Goal: Information Seeking & Learning: Get advice/opinions

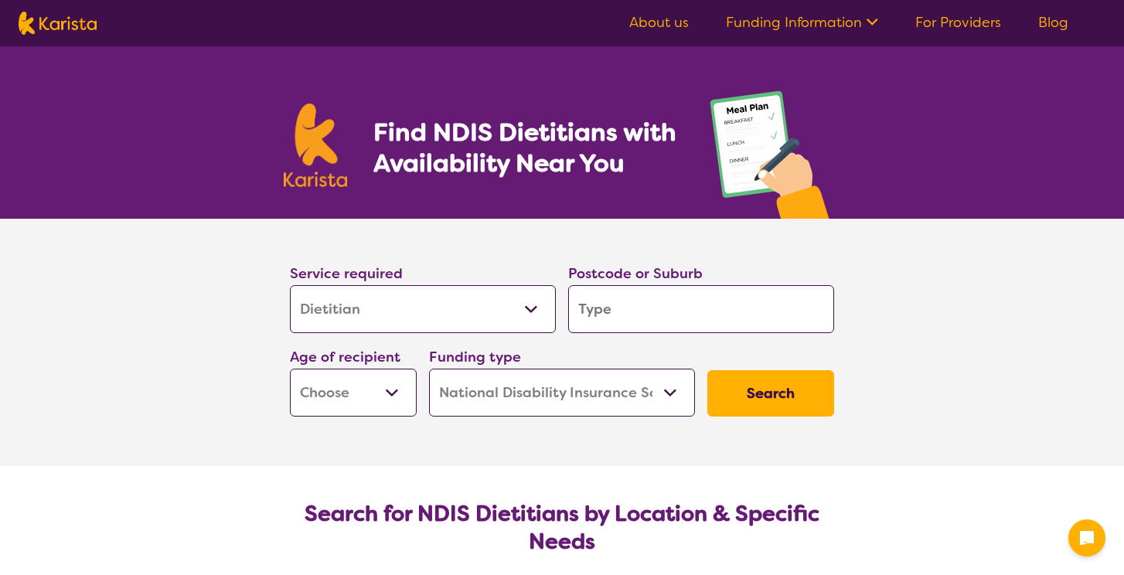
select select "Dietitian"
select select "NDIS"
select select "Dietitian"
select select "NDIS"
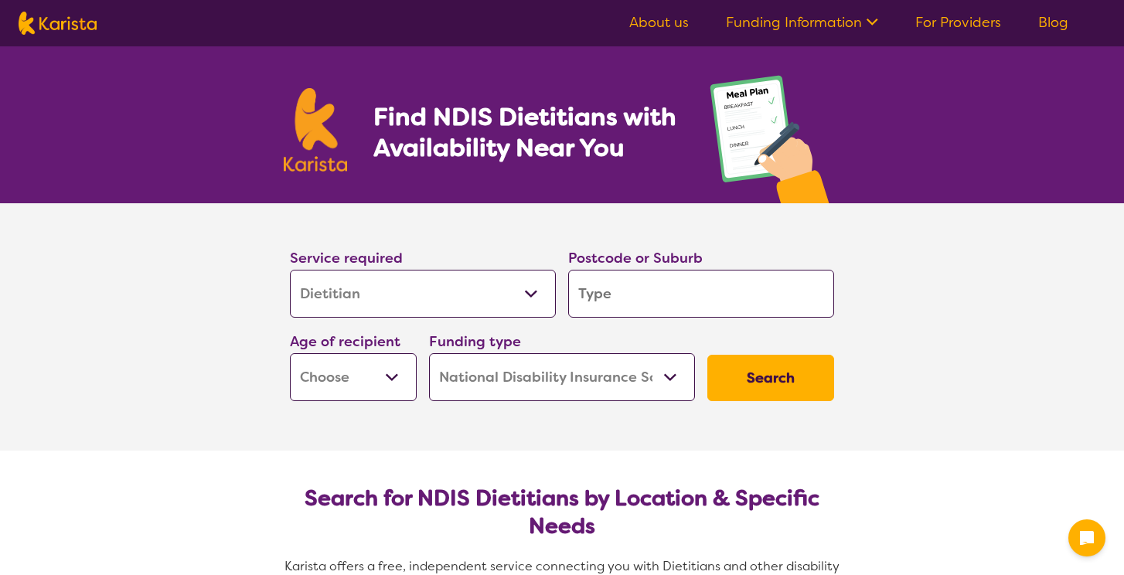
scroll to position [28, 0]
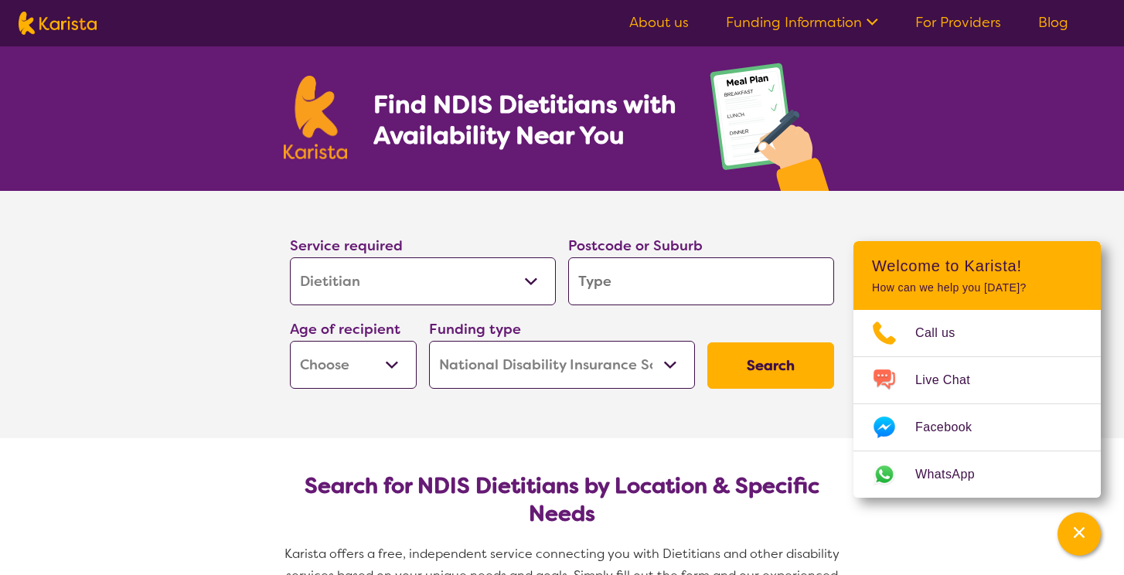
click at [614, 286] on input "search" at bounding box center [701, 282] width 266 height 48
click at [508, 378] on select "Home Care Package (HCP) National Disability Insurance Scheme (NDIS) I don't know" at bounding box center [562, 365] width 266 height 48
click at [429, 341] on select "Home Care Package (HCP) National Disability Insurance Scheme (NDIS) I don't know" at bounding box center [562, 365] width 266 height 48
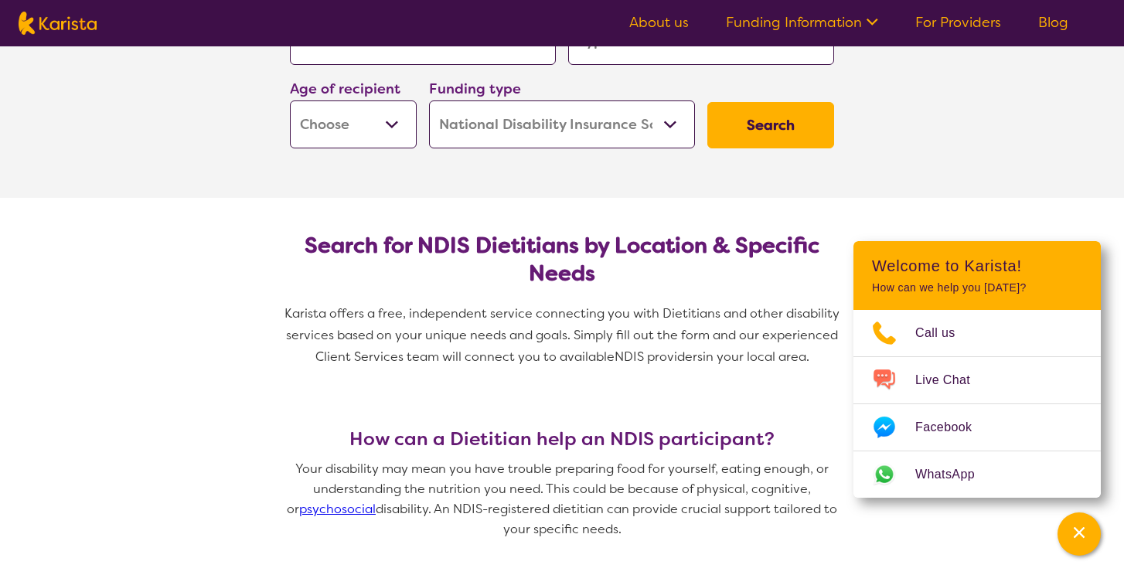
scroll to position [166, 0]
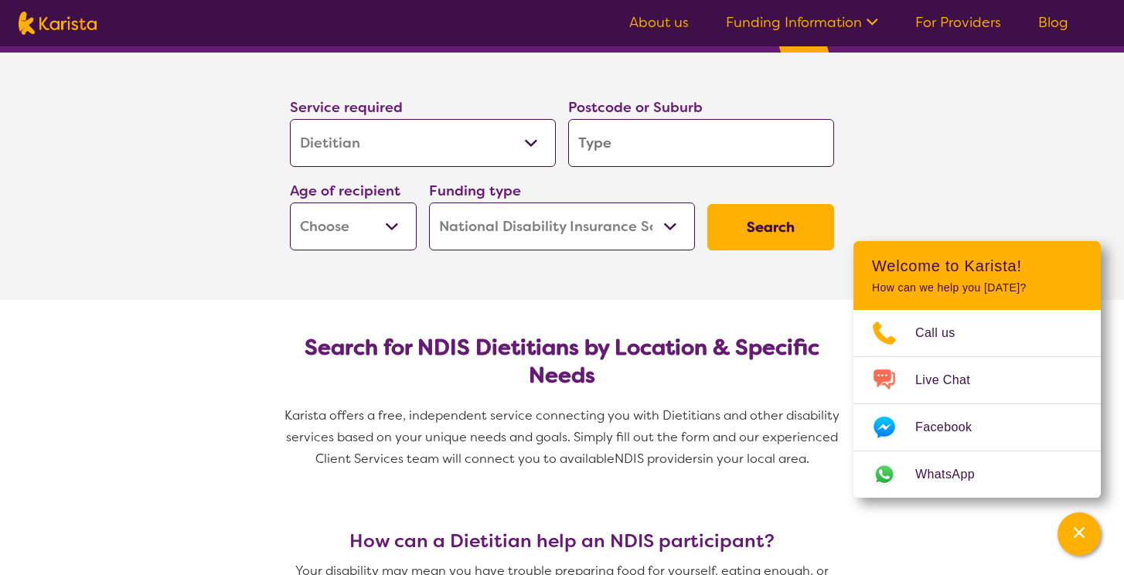
click at [688, 159] on input "search" at bounding box center [701, 143] width 266 height 48
type input "m"
type input "me"
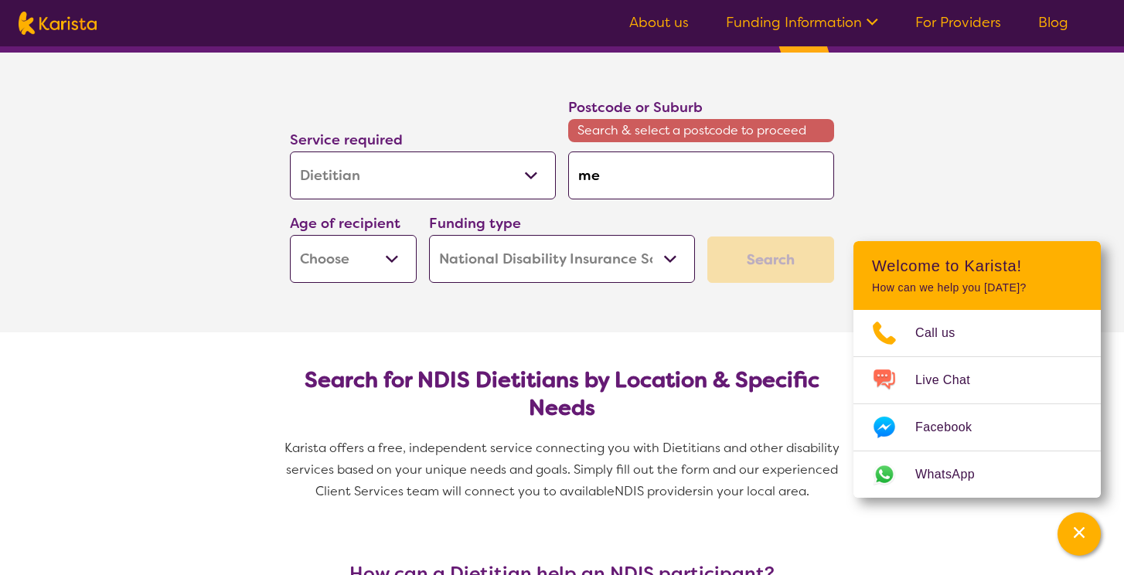
type input "[PERSON_NAME]"
type input "melb"
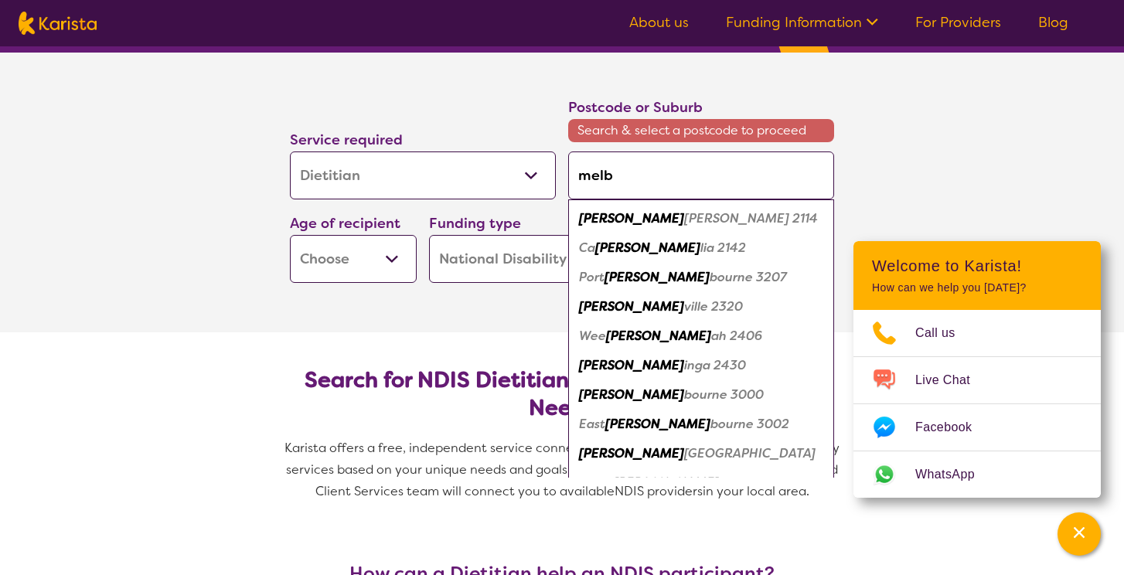
type input "melbo"
type input "melbou"
type input "melbour"
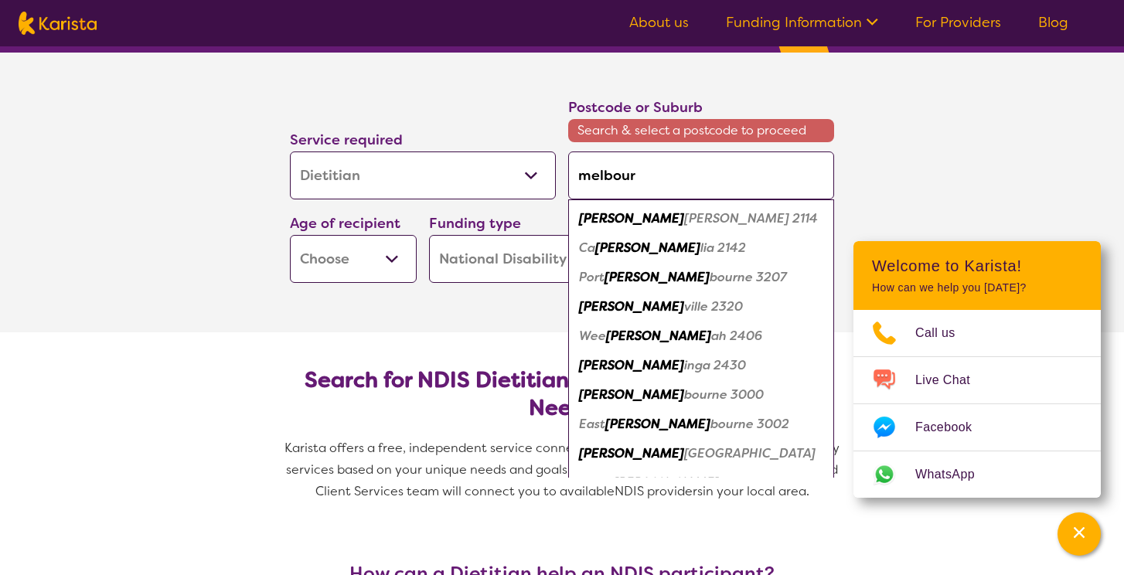
type input "melbour"
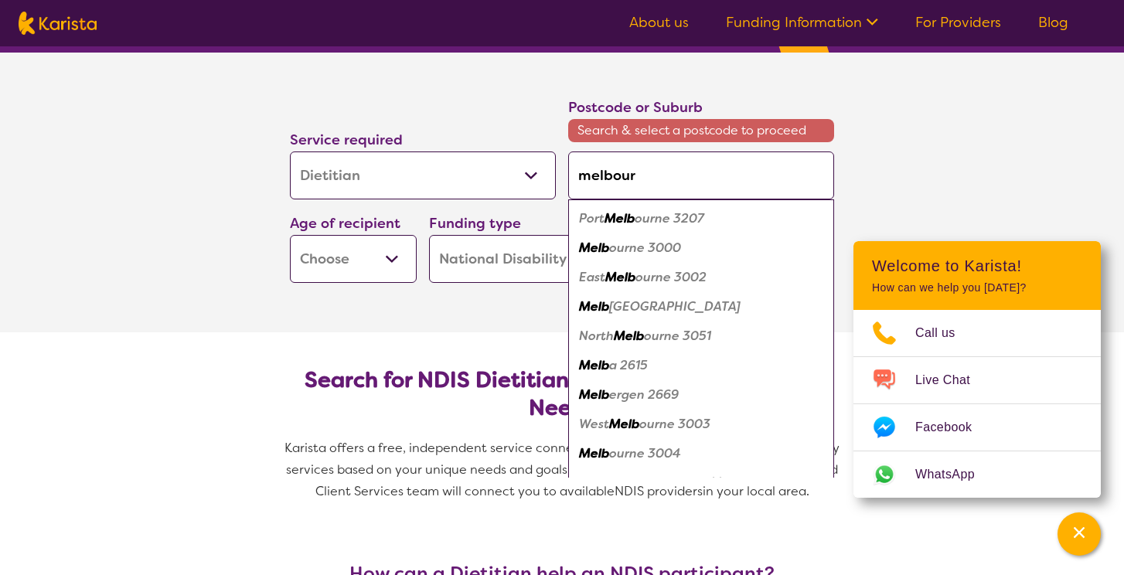
type input "melbourn"
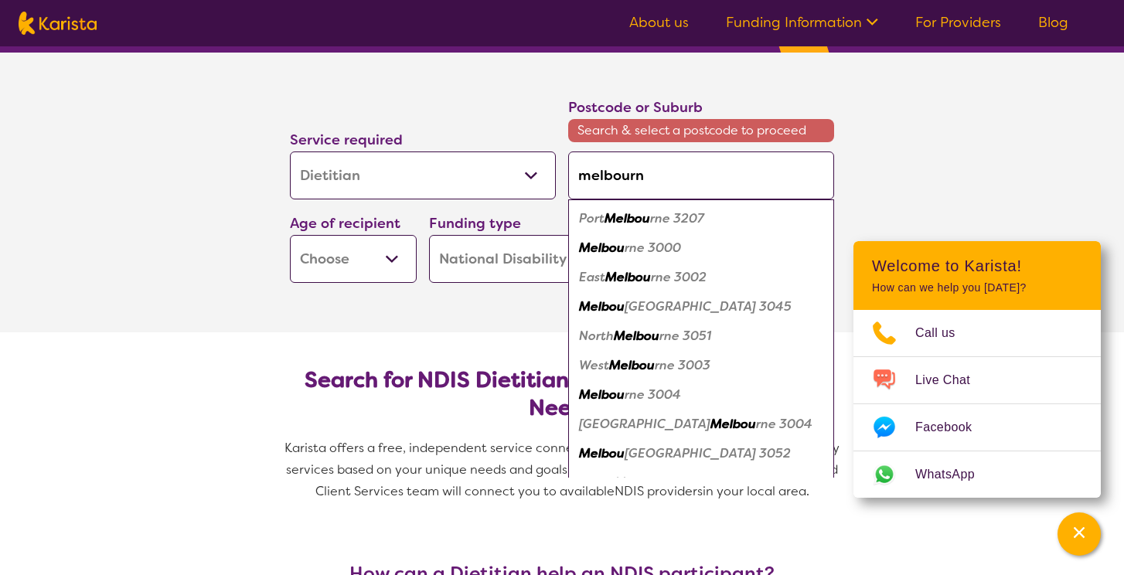
type input "[GEOGRAPHIC_DATA]"
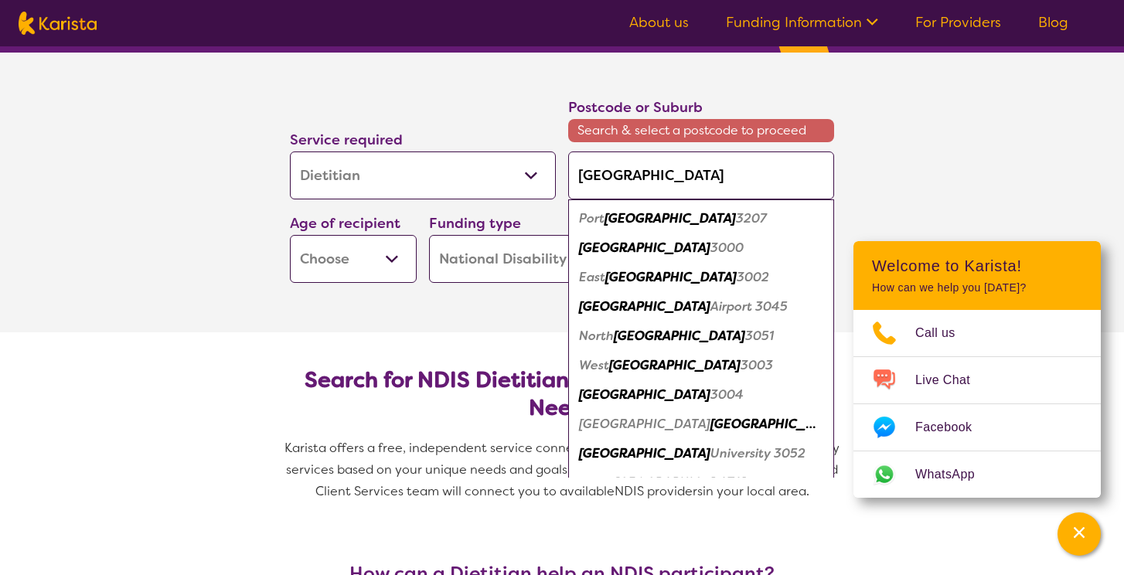
click at [711, 253] on em "3000" at bounding box center [727, 248] width 33 height 16
type input "3000"
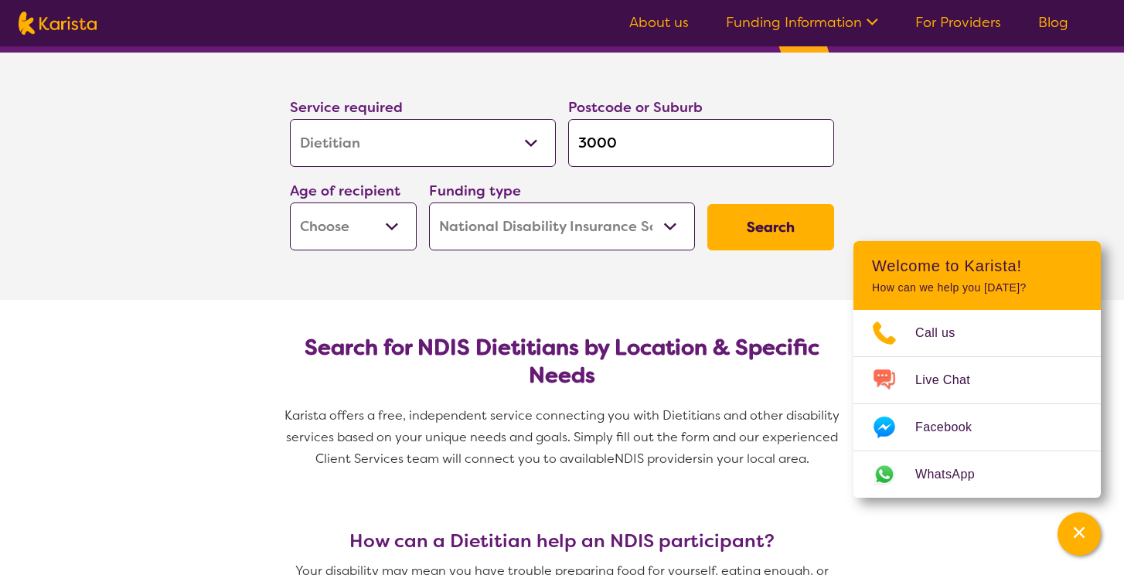
click at [750, 219] on button "Search" at bounding box center [771, 227] width 127 height 46
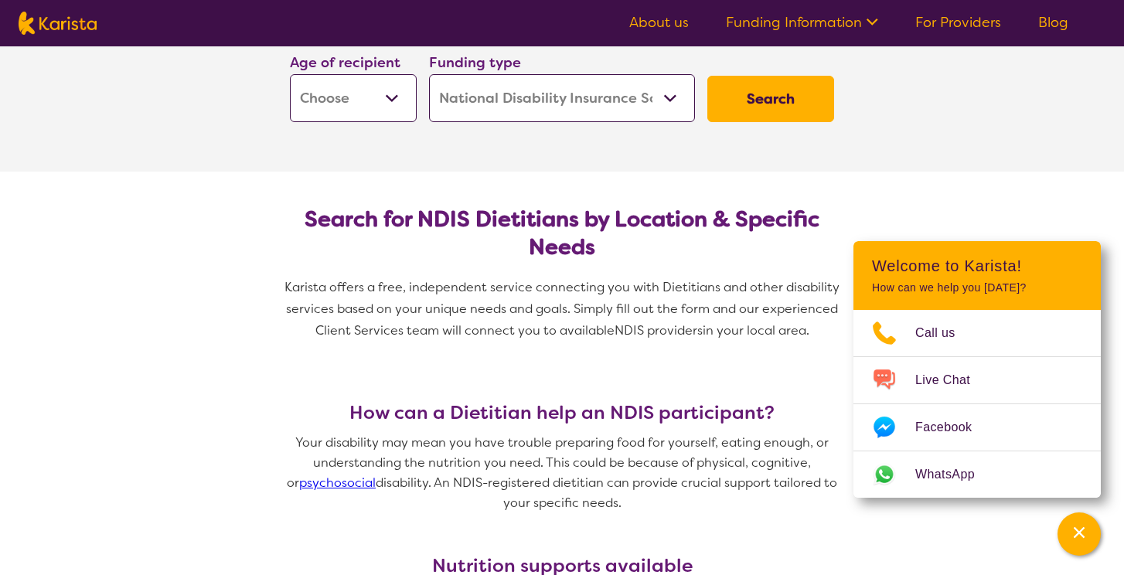
scroll to position [296, 0]
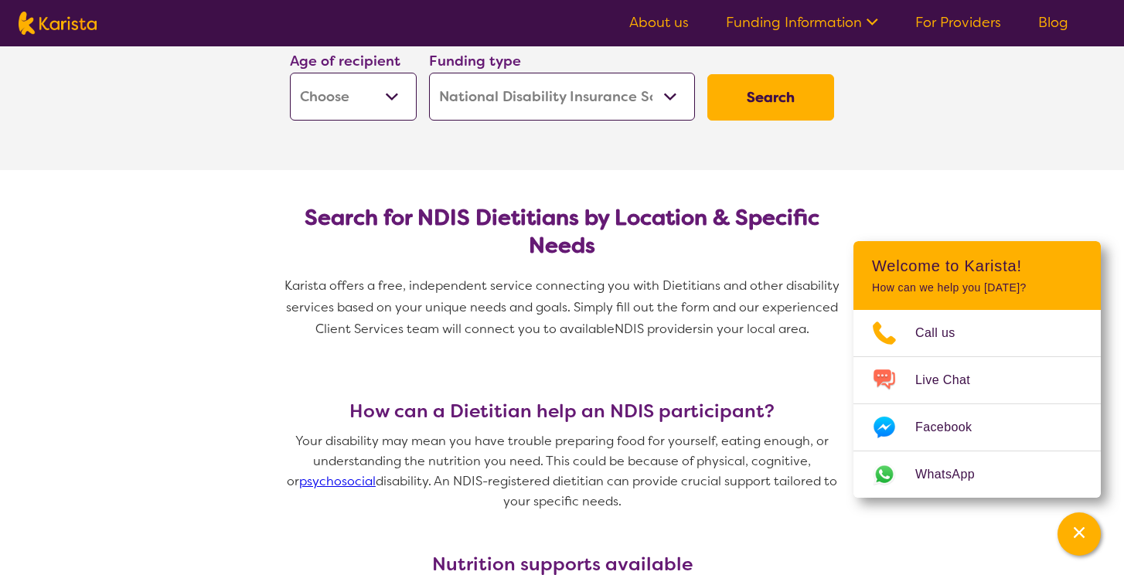
click at [395, 95] on select "Early Childhood - 0 to 9 Child - 10 to 11 Adolescent - 12 to 17 Adult - 18 to 6…" at bounding box center [353, 97] width 127 height 48
select select "EC"
click at [290, 73] on select "Early Childhood - 0 to 9 Child - 10 to 11 Adolescent - 12 to 17 Adult - 18 to 6…" at bounding box center [353, 97] width 127 height 48
select select "EC"
click at [768, 104] on button "Search" at bounding box center [771, 97] width 127 height 46
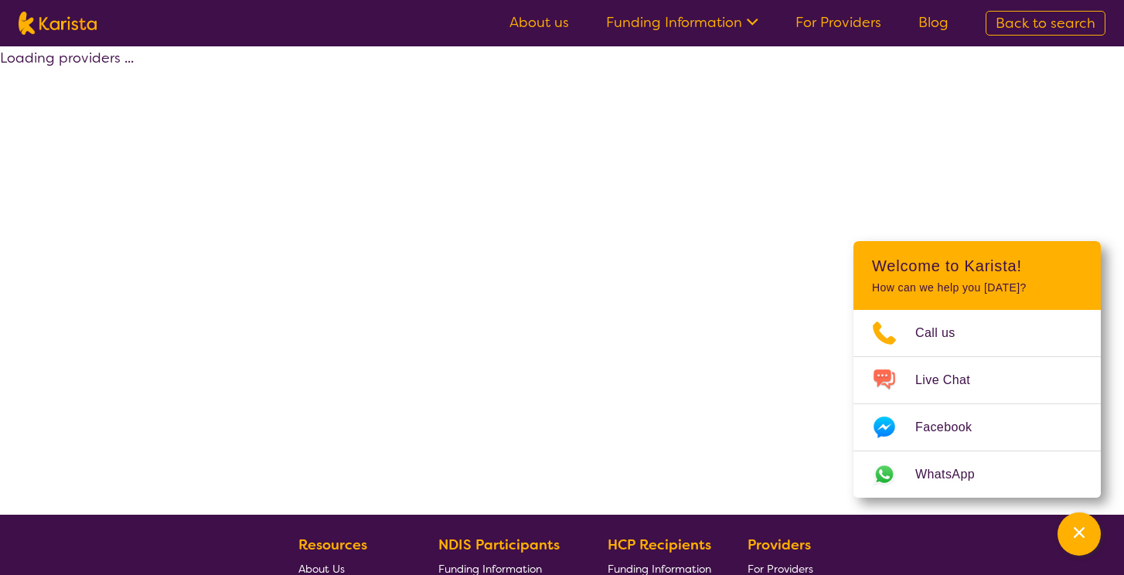
select select "by_score"
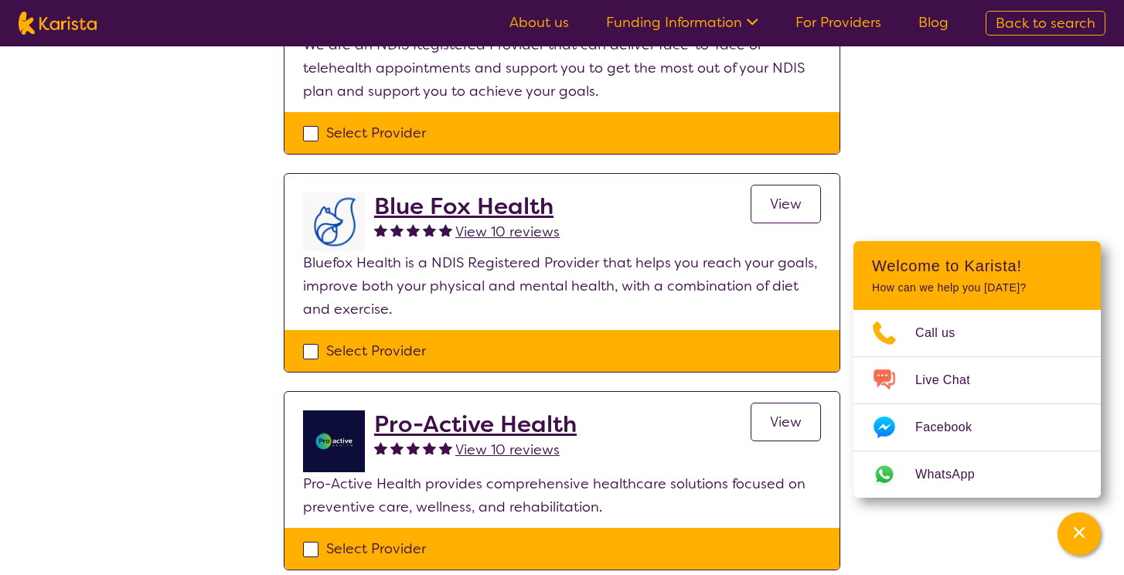
select select "Dietitian"
select select "EC"
select select "NDIS"
select select "Dietitian"
select select "EC"
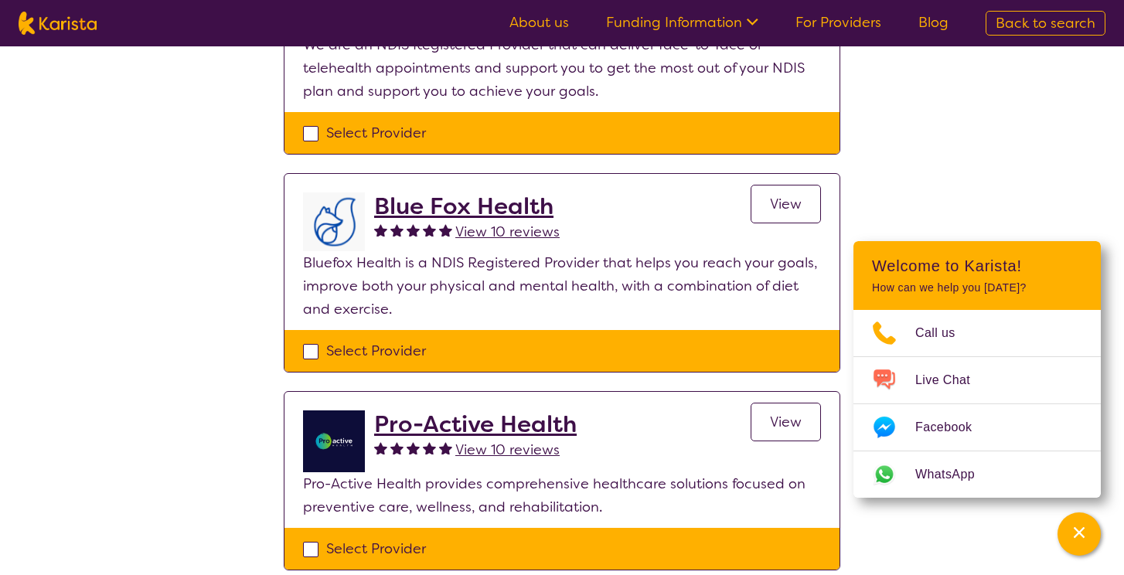
select select "NDIS"
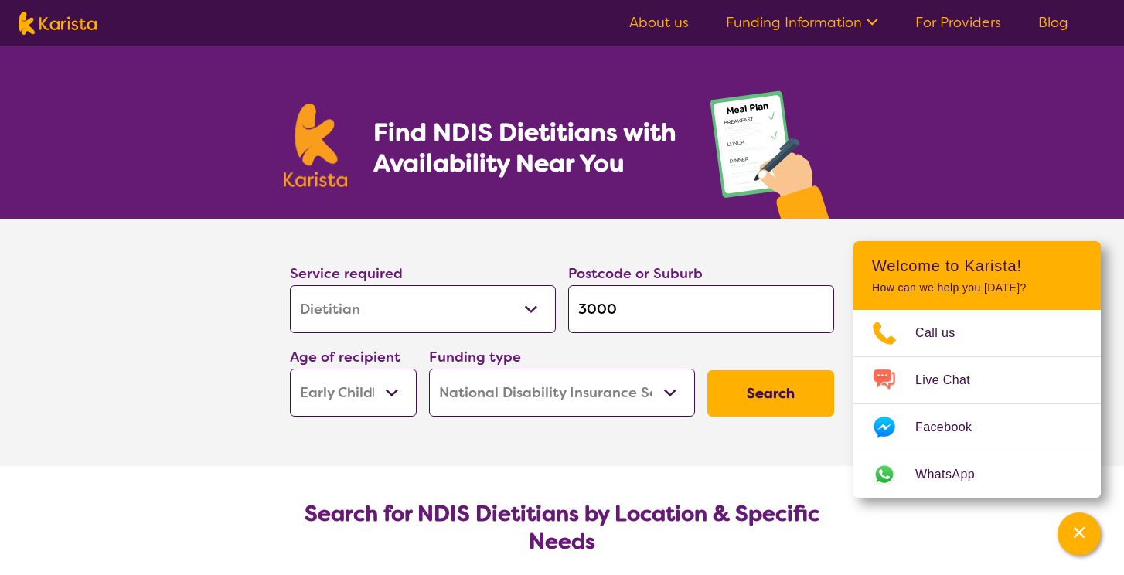
click at [626, 310] on input "3000" at bounding box center [701, 309] width 266 height 48
type input "m"
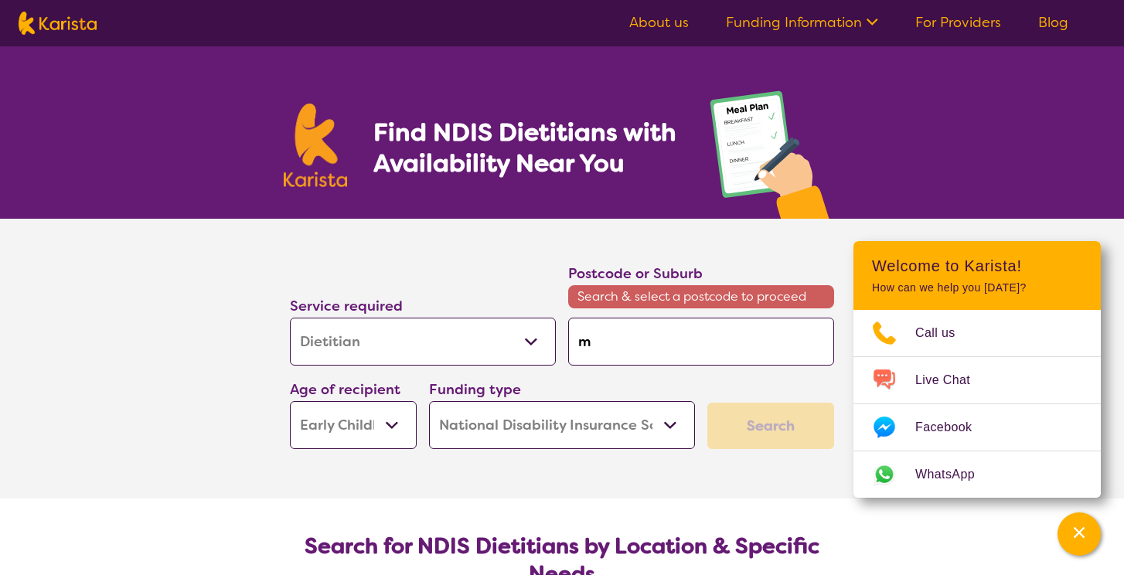
type input "mo"
type input "mor"
type input "mord"
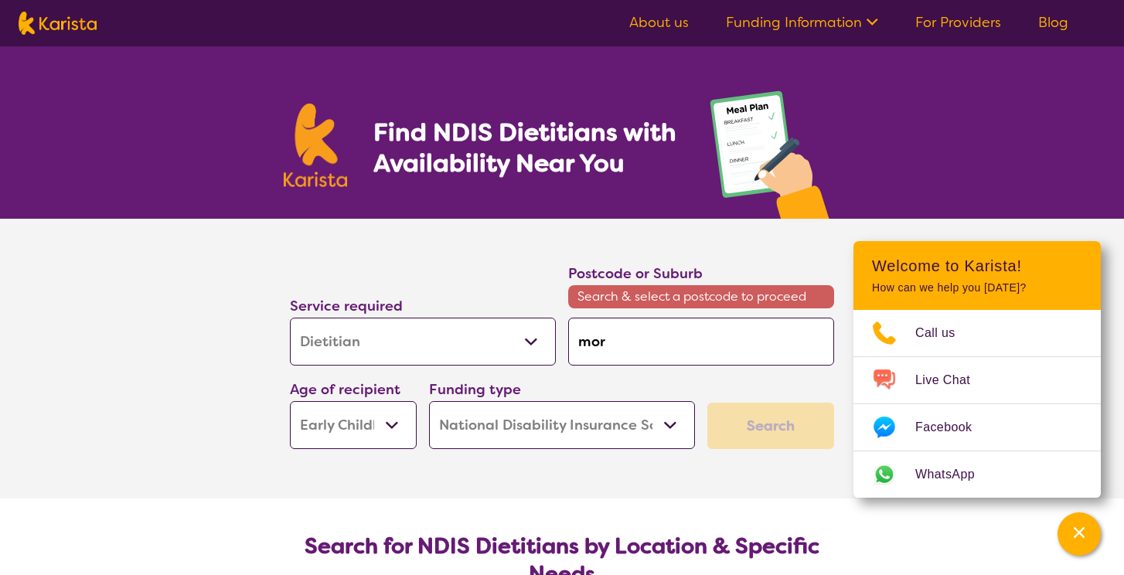
type input "mord"
type input "mordi"
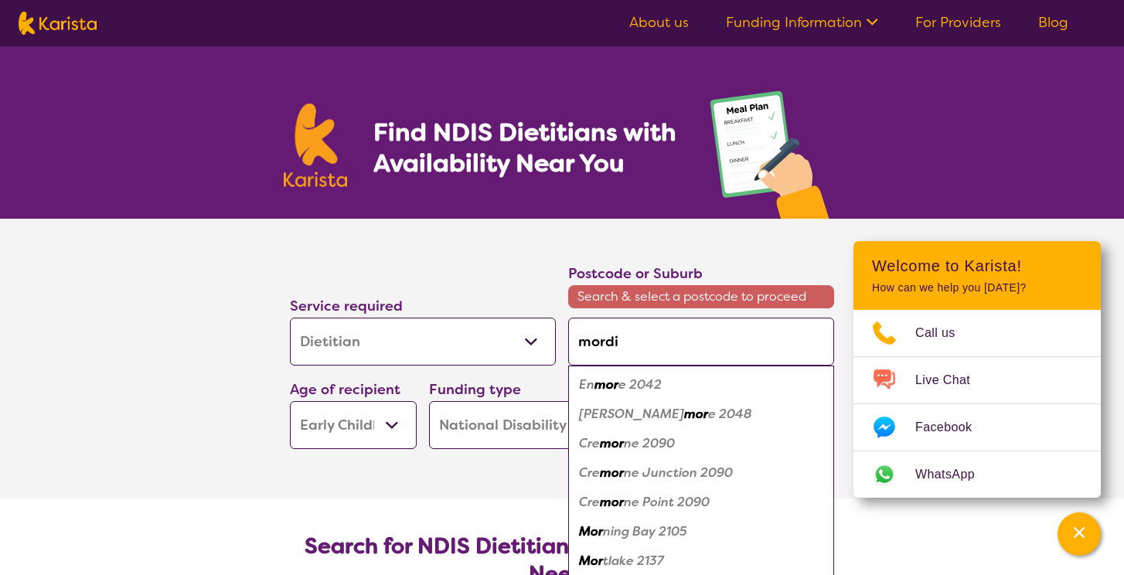
type input "[PERSON_NAME]"
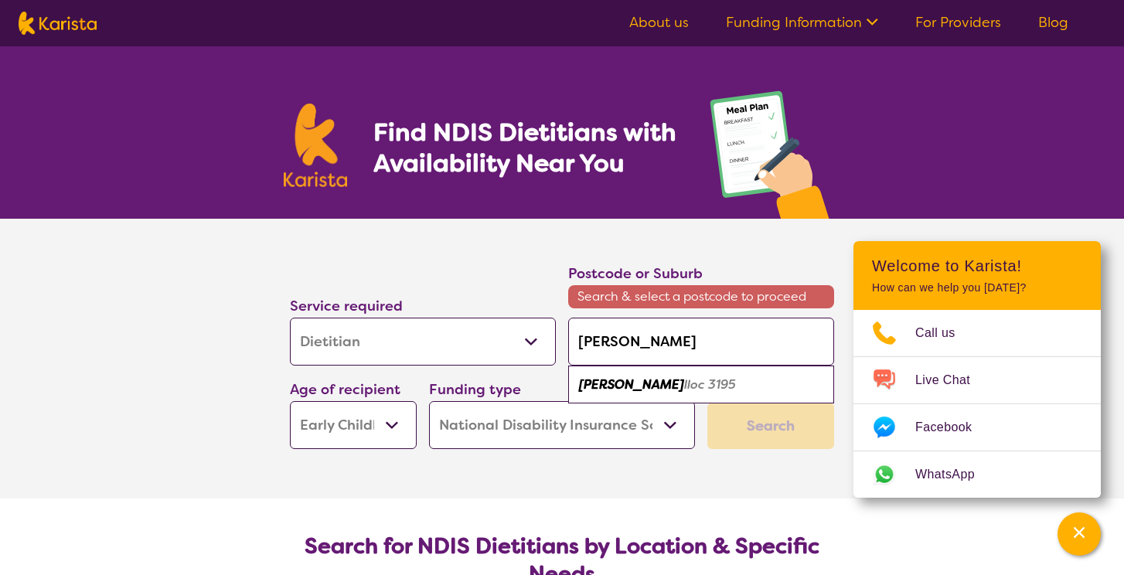
click at [646, 401] on ul "[PERSON_NAME] lloc 3195" at bounding box center [701, 385] width 266 height 38
click at [684, 388] on em "lloc 3195" at bounding box center [710, 385] width 52 height 16
type input "3195"
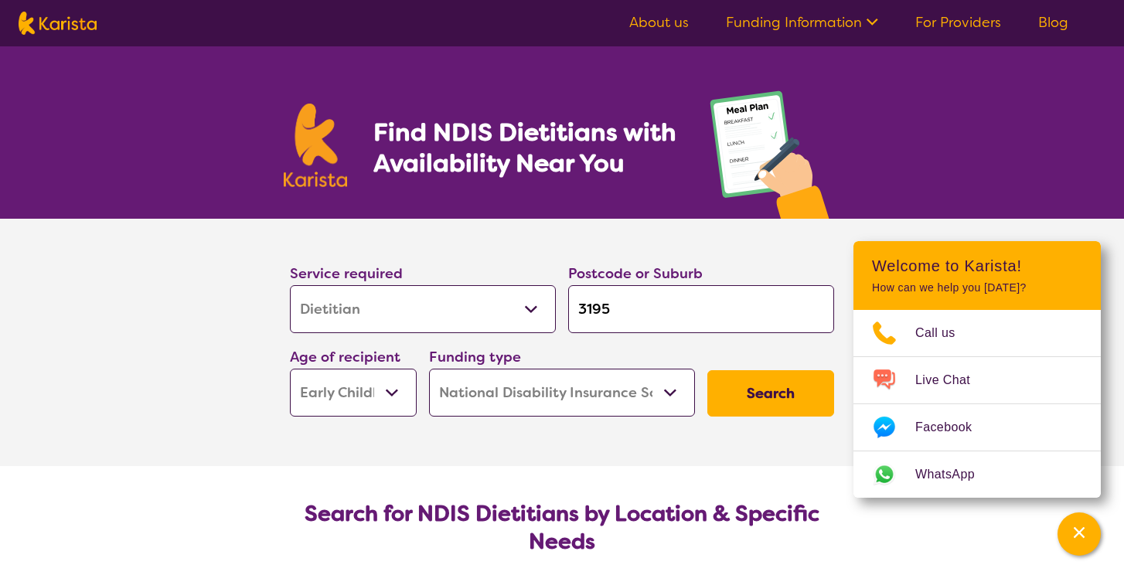
click at [769, 400] on button "Search" at bounding box center [771, 393] width 127 height 46
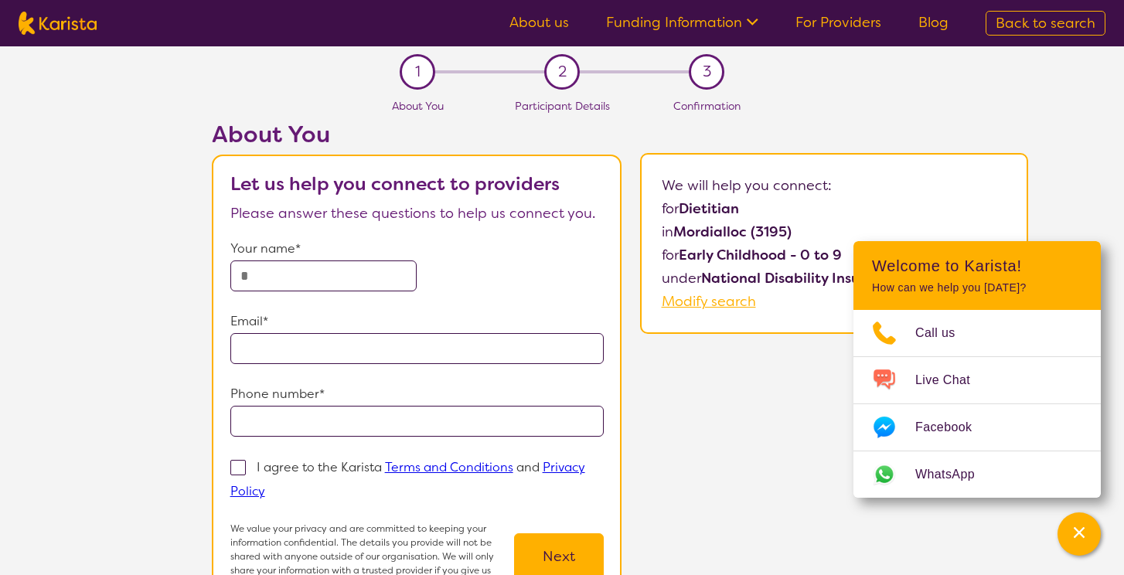
select select "Dietitian"
select select "EC"
select select "NDIS"
select select "Dietitian"
select select "EC"
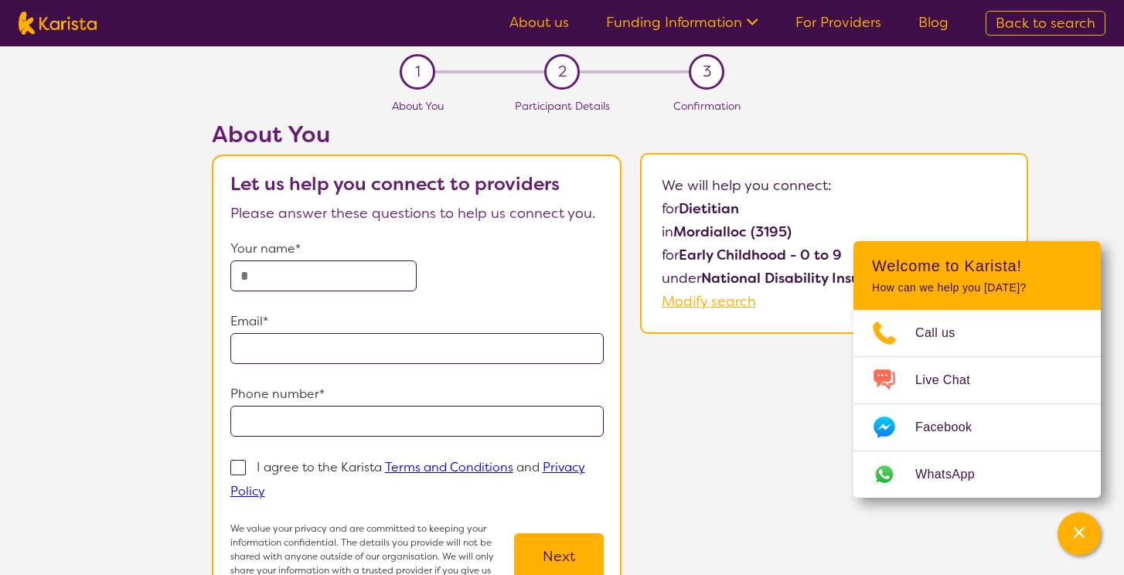
select select "NDIS"
